Goal: Check status: Check status

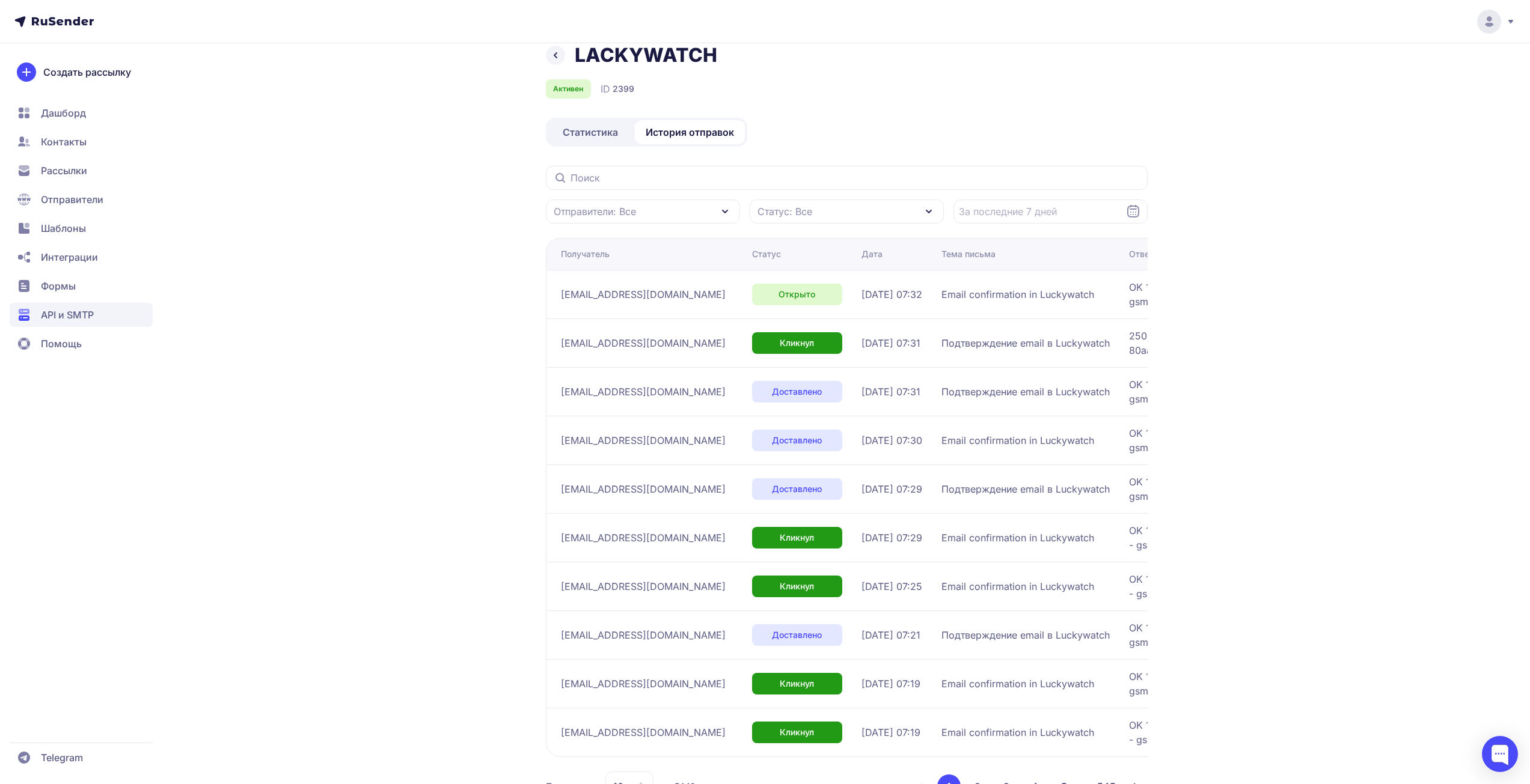
scroll to position [66, 0]
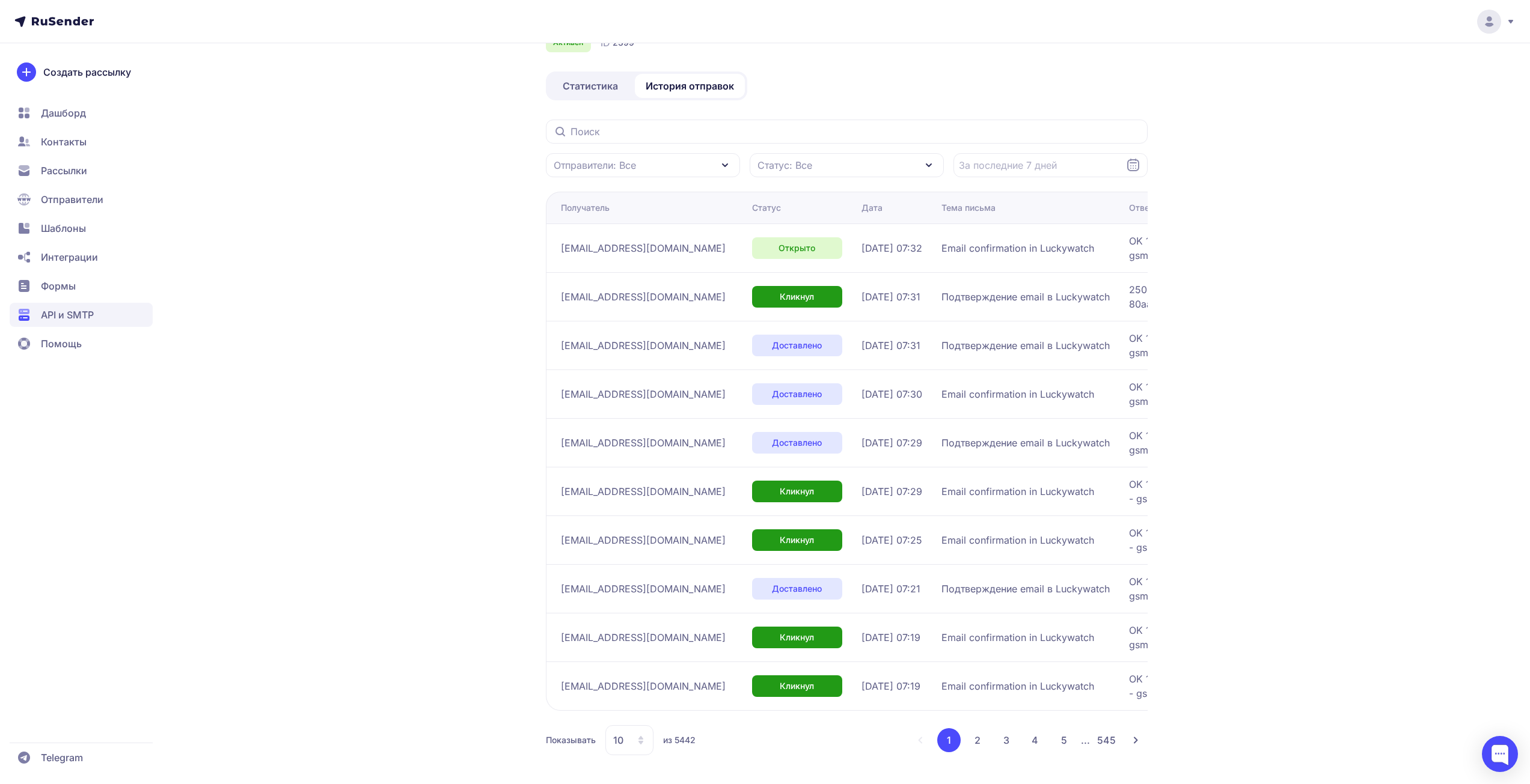
click at [635, 743] on div "10" at bounding box center [630, 740] width 48 height 30
click at [636, 690] on span "50" at bounding box center [678, 702] width 130 height 24
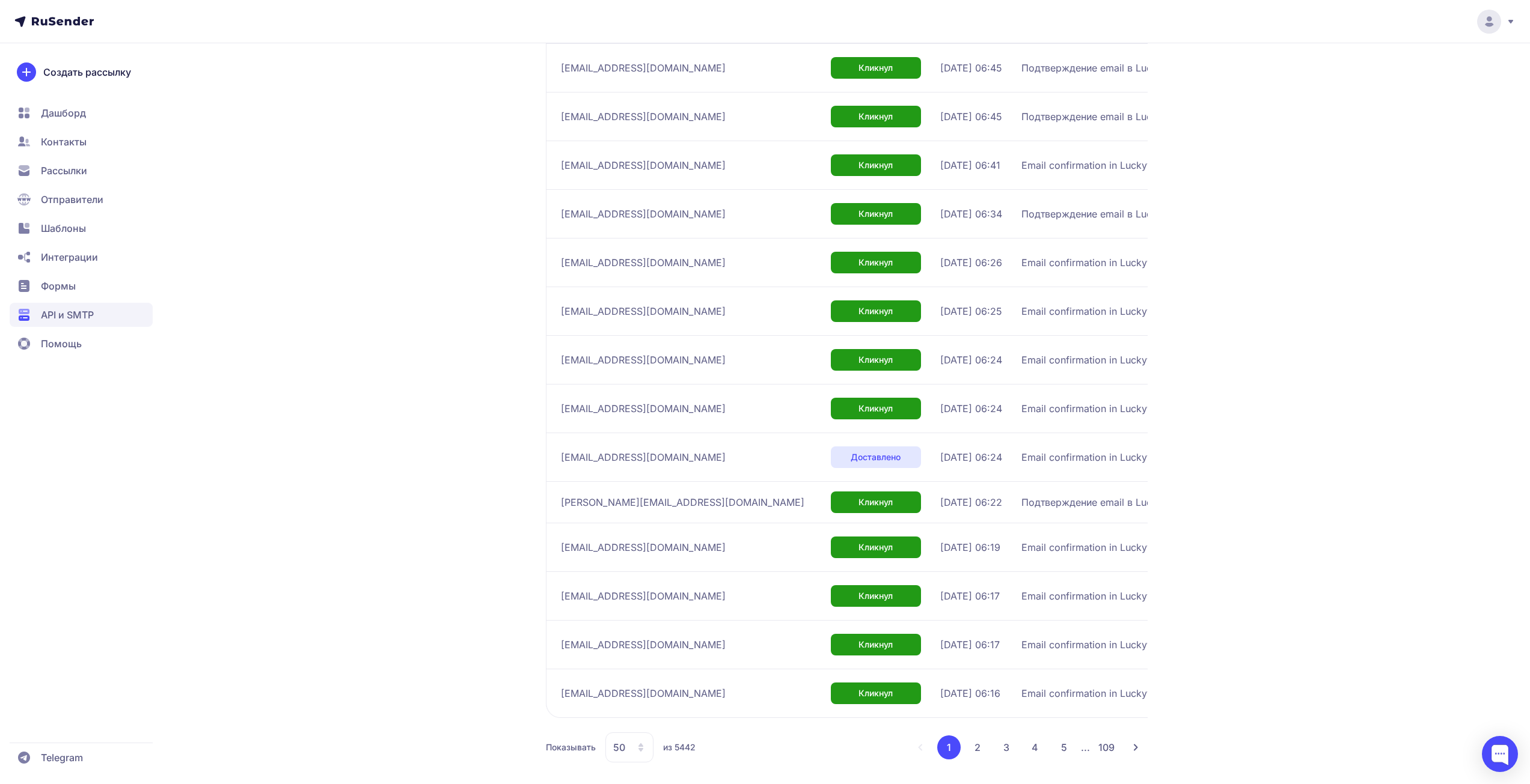
scroll to position [2005, 0]
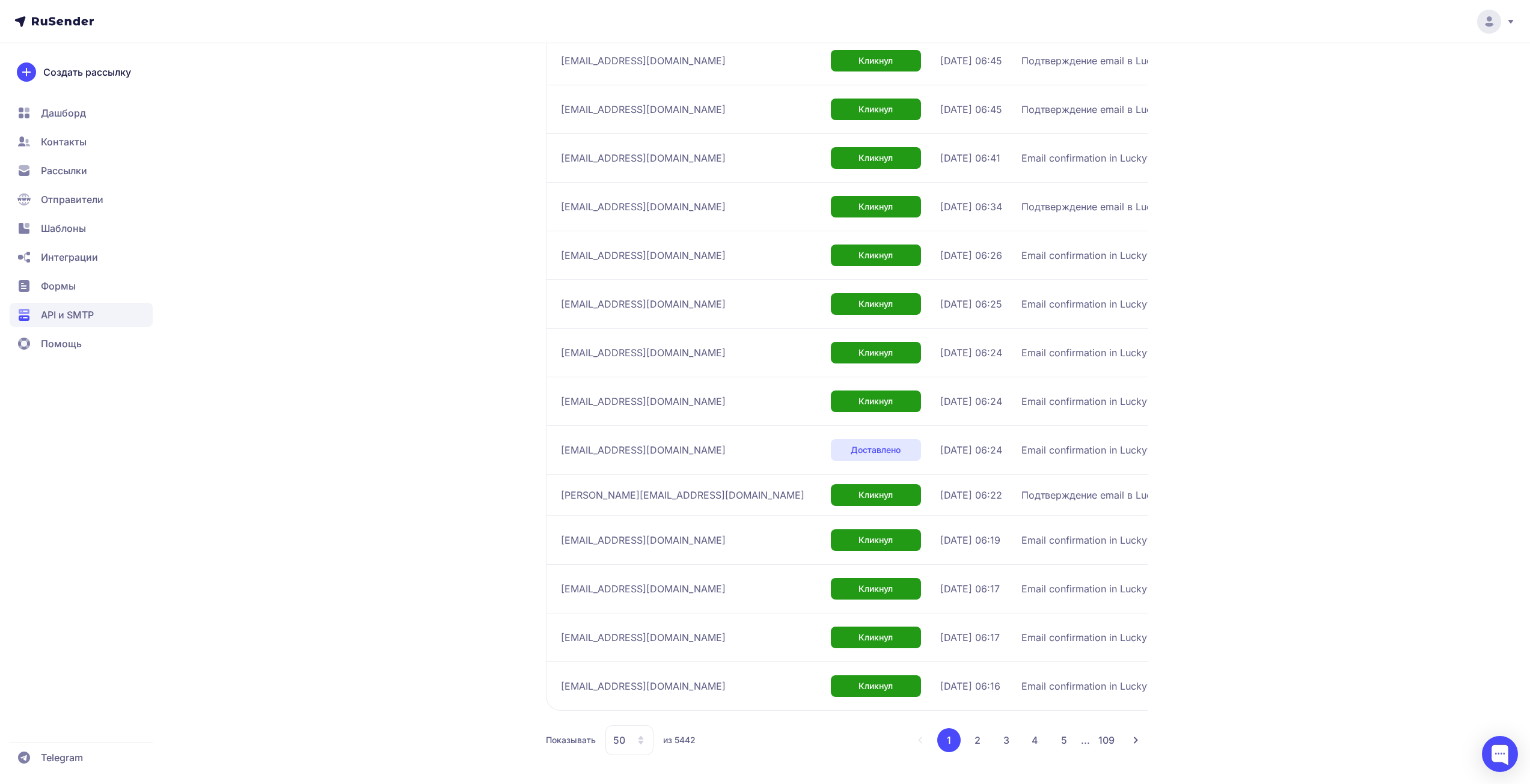
click at [627, 740] on div "50" at bounding box center [630, 740] width 48 height 30
click at [631, 702] on span "100" at bounding box center [678, 702] width 130 height 24
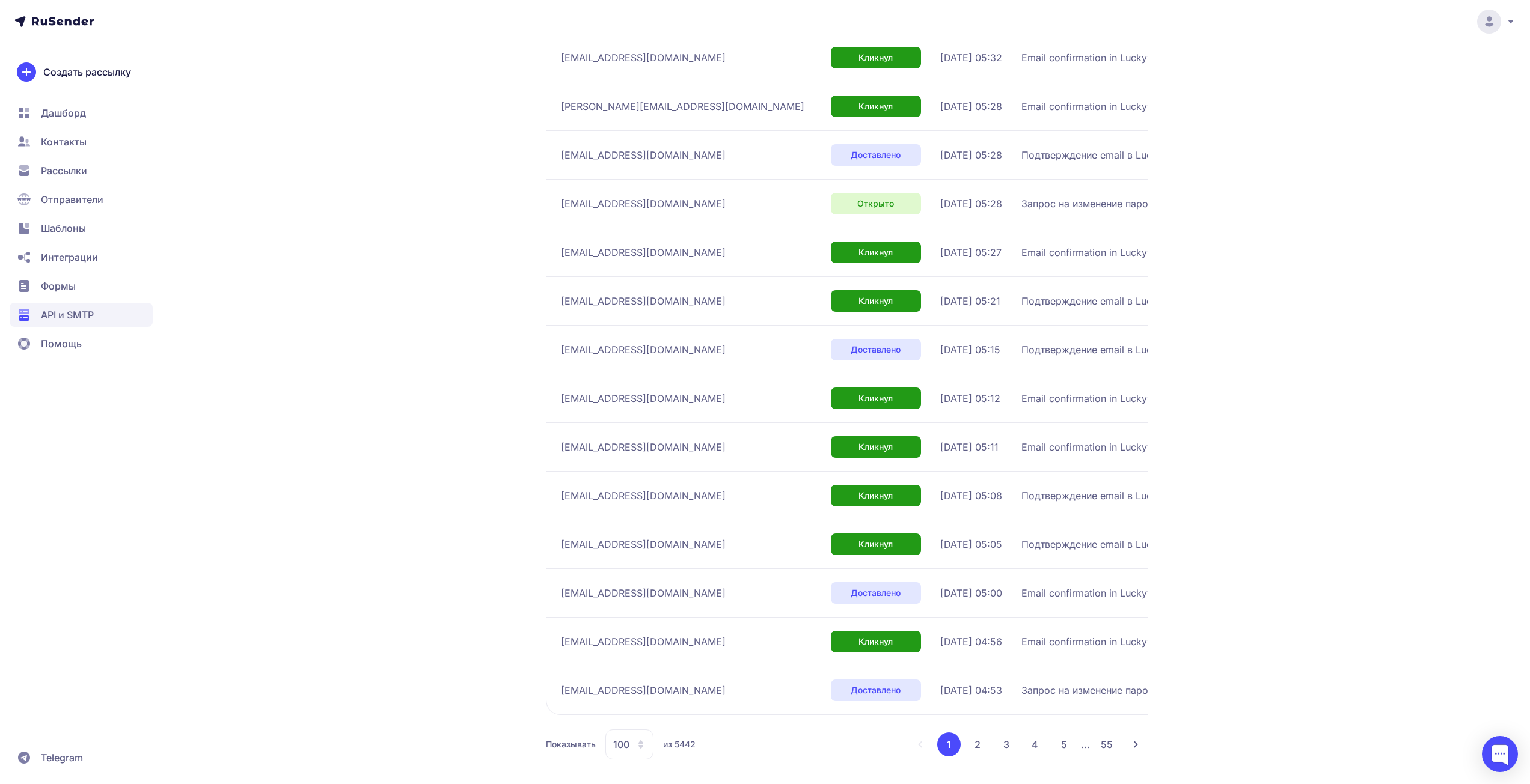
scroll to position [4433, 0]
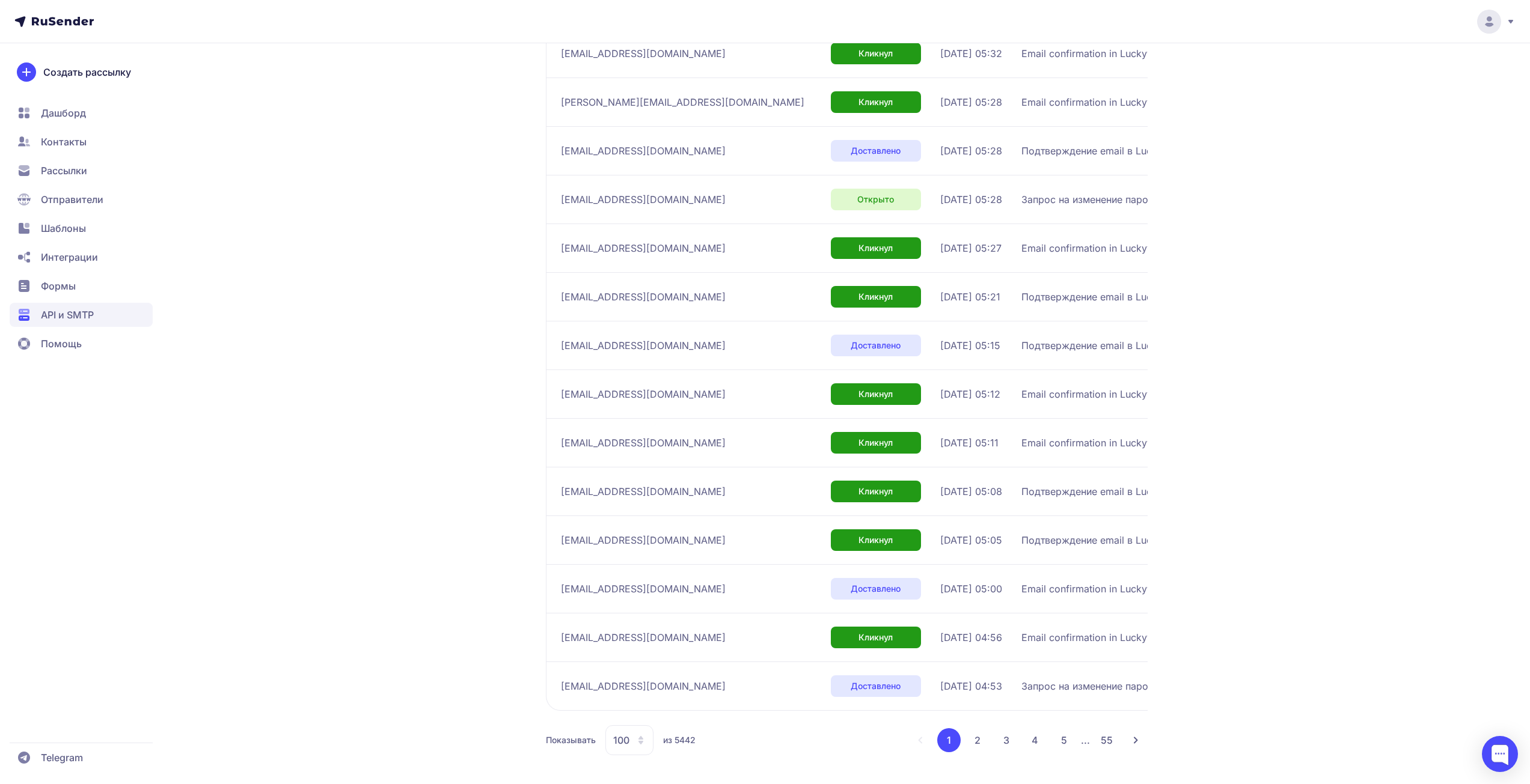
click at [975, 747] on button "2" at bounding box center [977, 740] width 24 height 24
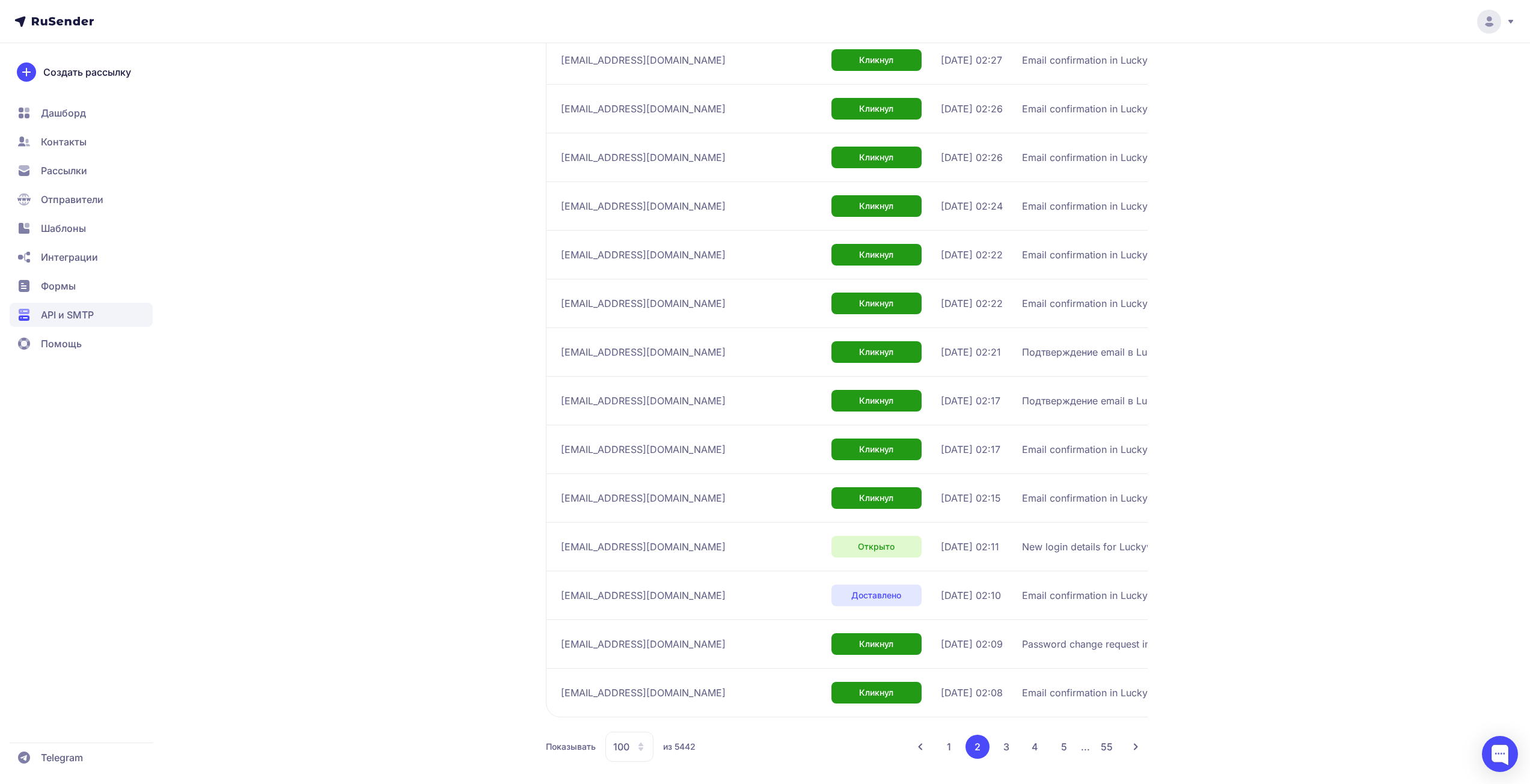
scroll to position [4439, 0]
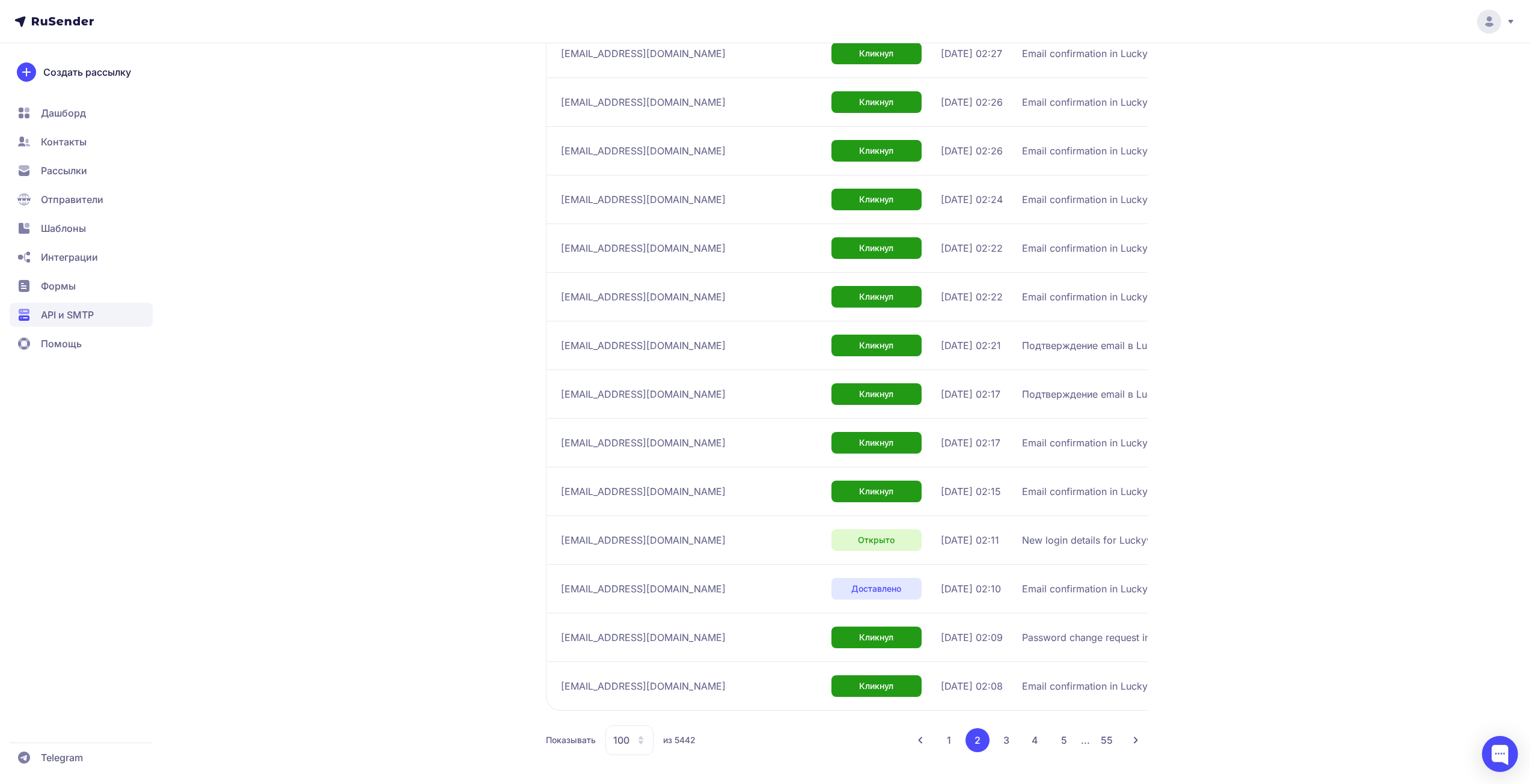
click at [1007, 746] on button "3" at bounding box center [1006, 740] width 24 height 24
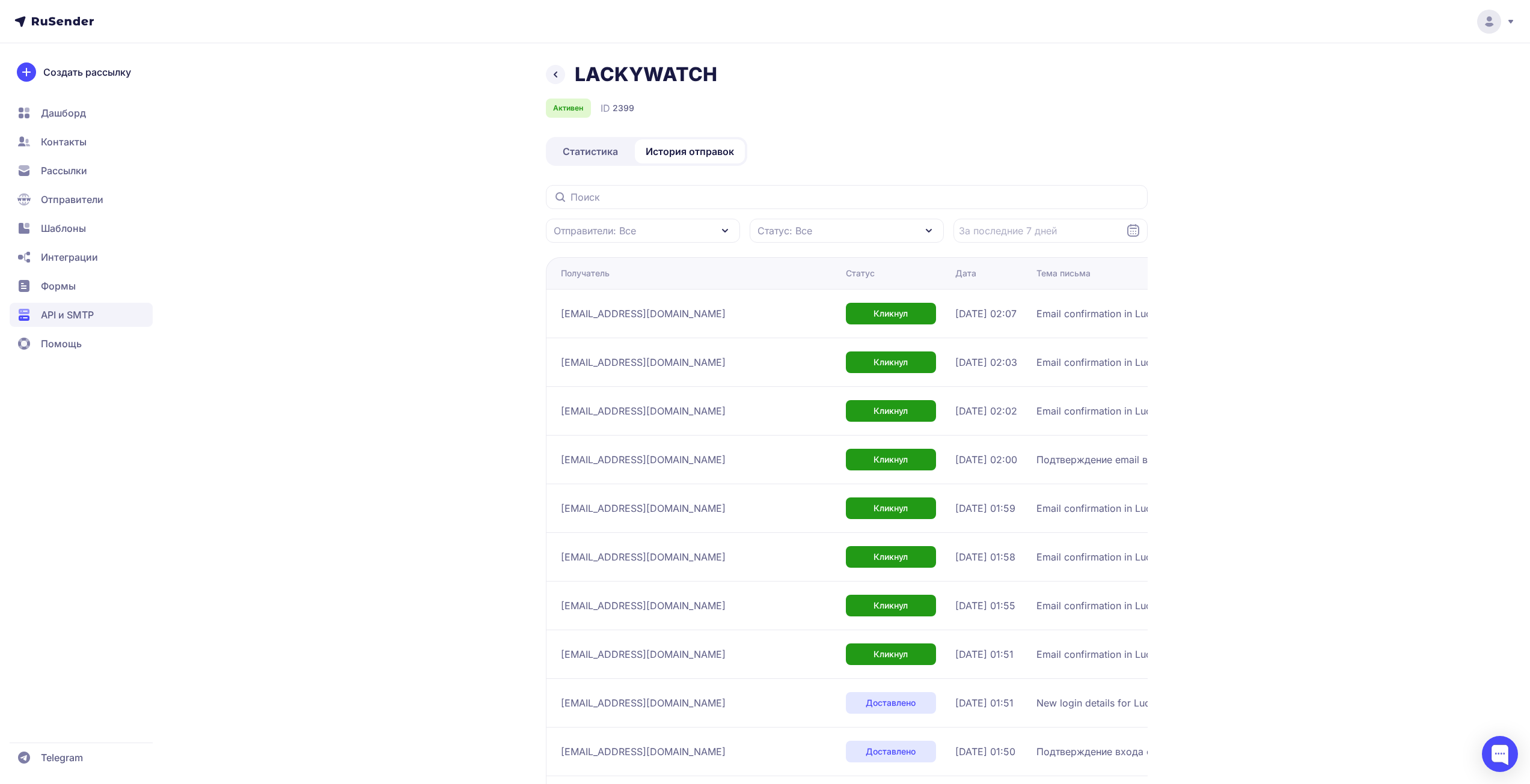
click at [594, 160] on link "Статистика" at bounding box center [590, 151] width 84 height 24
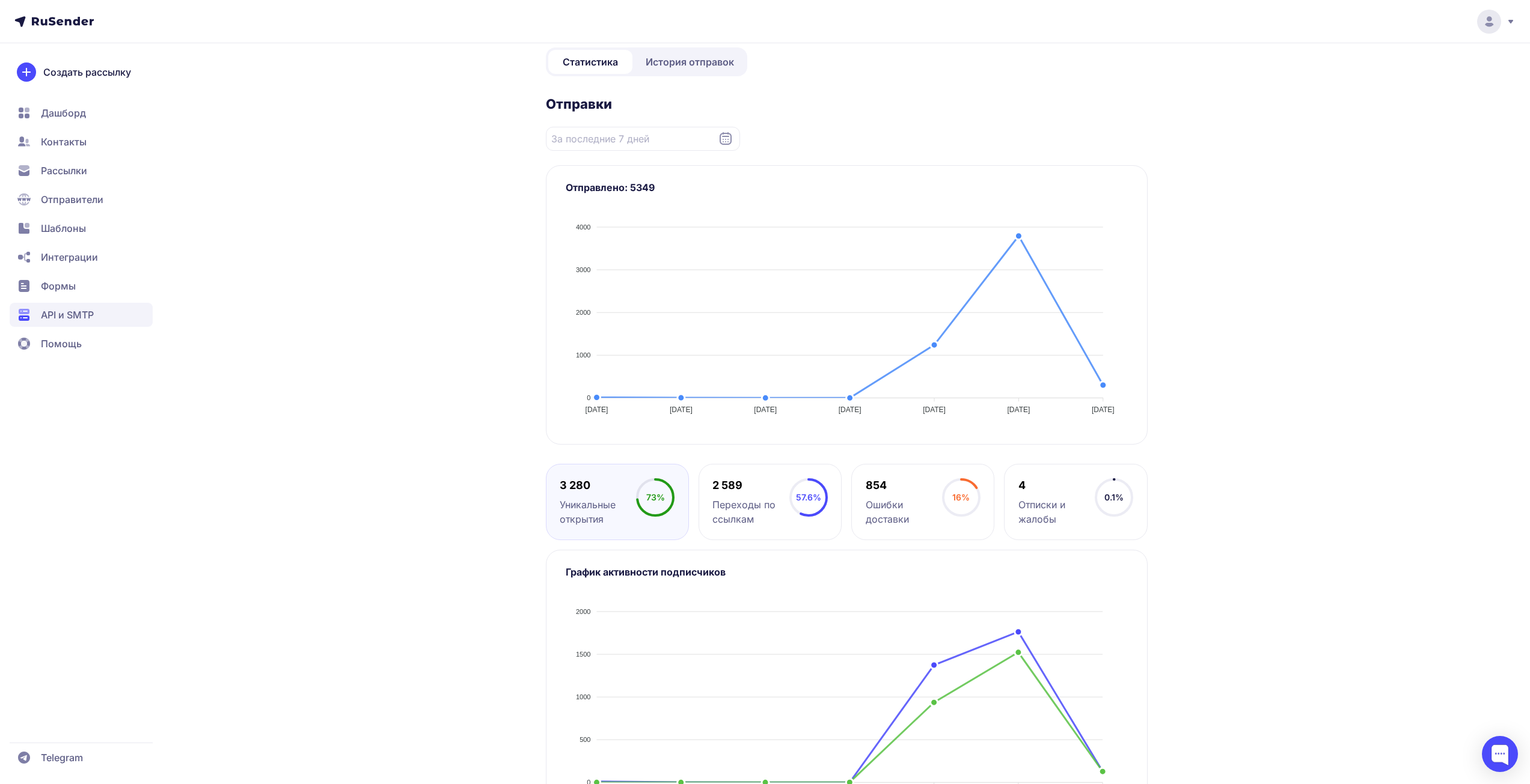
scroll to position [149, 0]
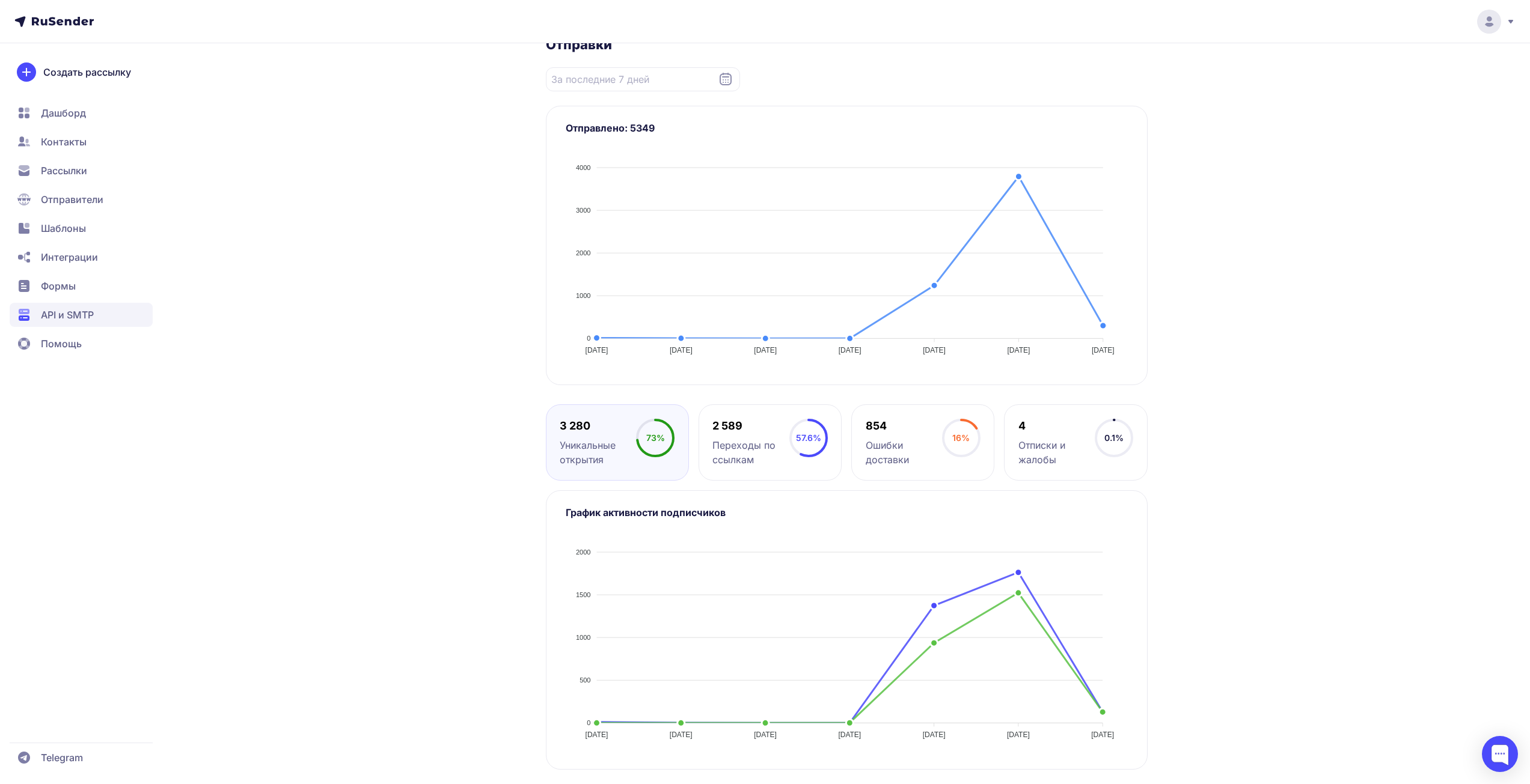
click at [1319, 318] on div "LACKYWATCH Активен ID 2399 ******* ay-BDg Статистика История отправок Отправки …" at bounding box center [765, 317] width 1530 height 933
